Goal: Navigation & Orientation: Go to known website

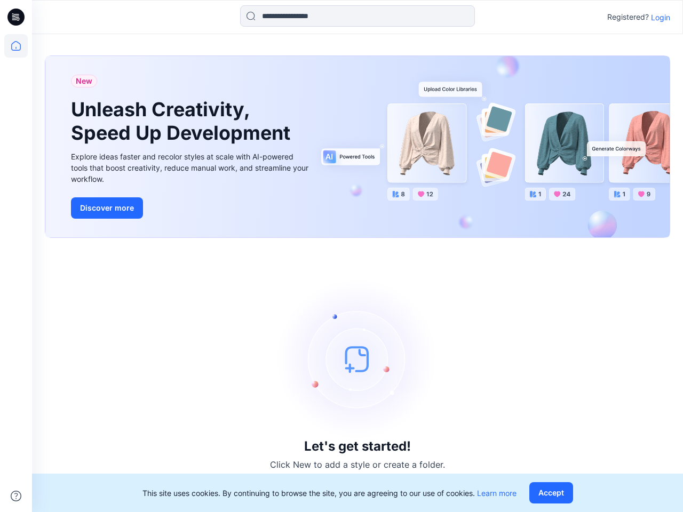
click at [341, 256] on div "Let's get started! Click New to add a style or create a folder." at bounding box center [357, 375] width 625 height 249
click at [17, 17] on icon at bounding box center [17, 17] width 4 height 1
click at [16, 46] on icon at bounding box center [15, 45] width 23 height 23
click at [16, 496] on icon at bounding box center [16, 496] width 11 height 11
click at [357, 16] on input at bounding box center [357, 15] width 235 height 21
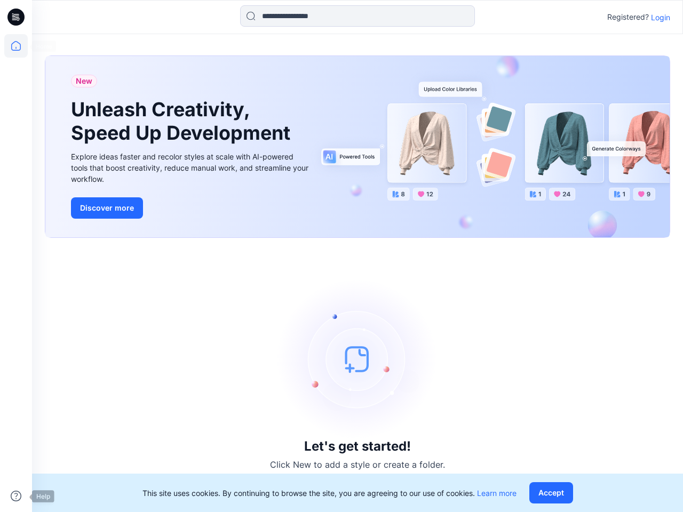
click at [660, 17] on p "Login" at bounding box center [660, 17] width 19 height 11
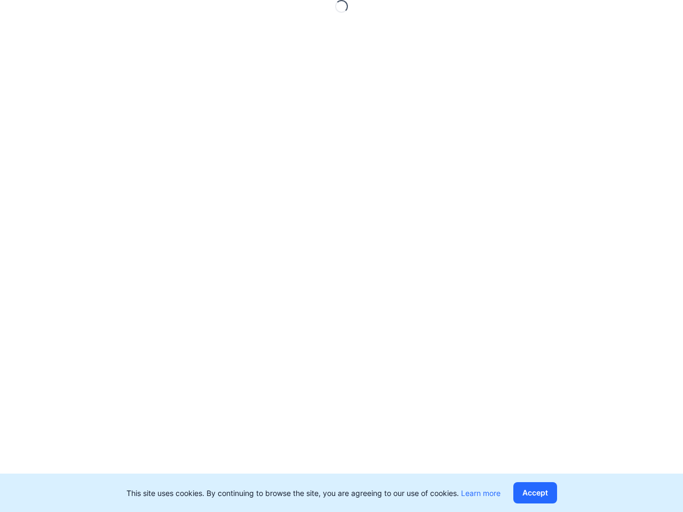
click at [553, 493] on button "Accept" at bounding box center [535, 492] width 44 height 21
